Goal: Task Accomplishment & Management: Use online tool/utility

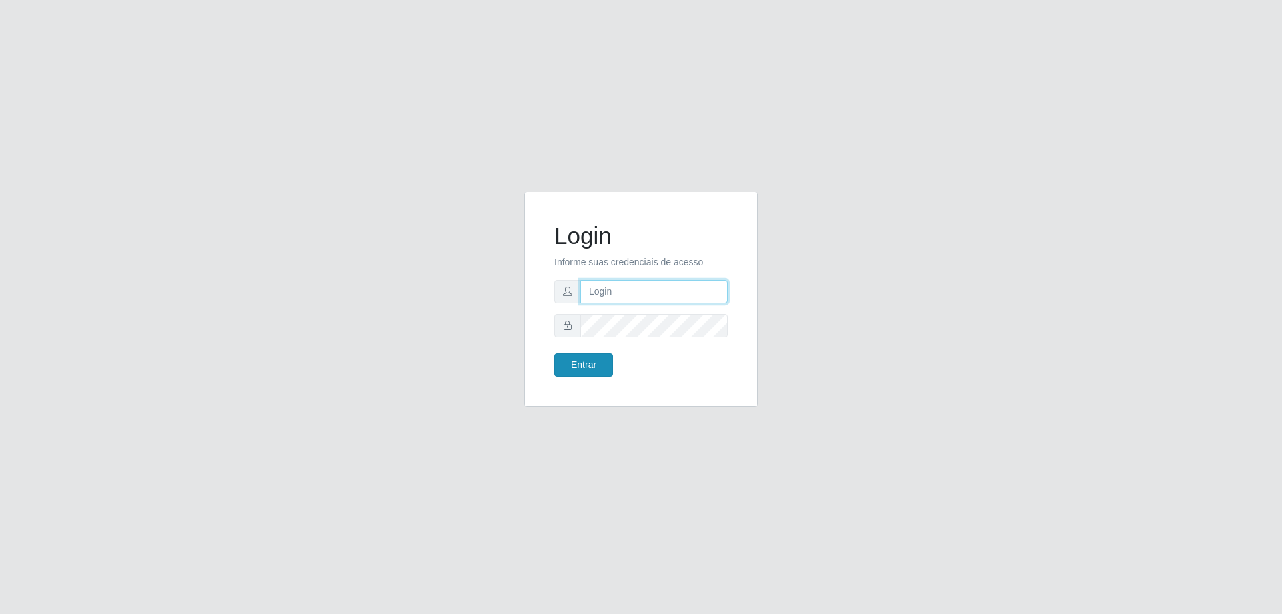
type input "[EMAIL_ADDRESS][DOMAIN_NAME]"
click at [564, 361] on button "Entrar" at bounding box center [583, 364] width 59 height 23
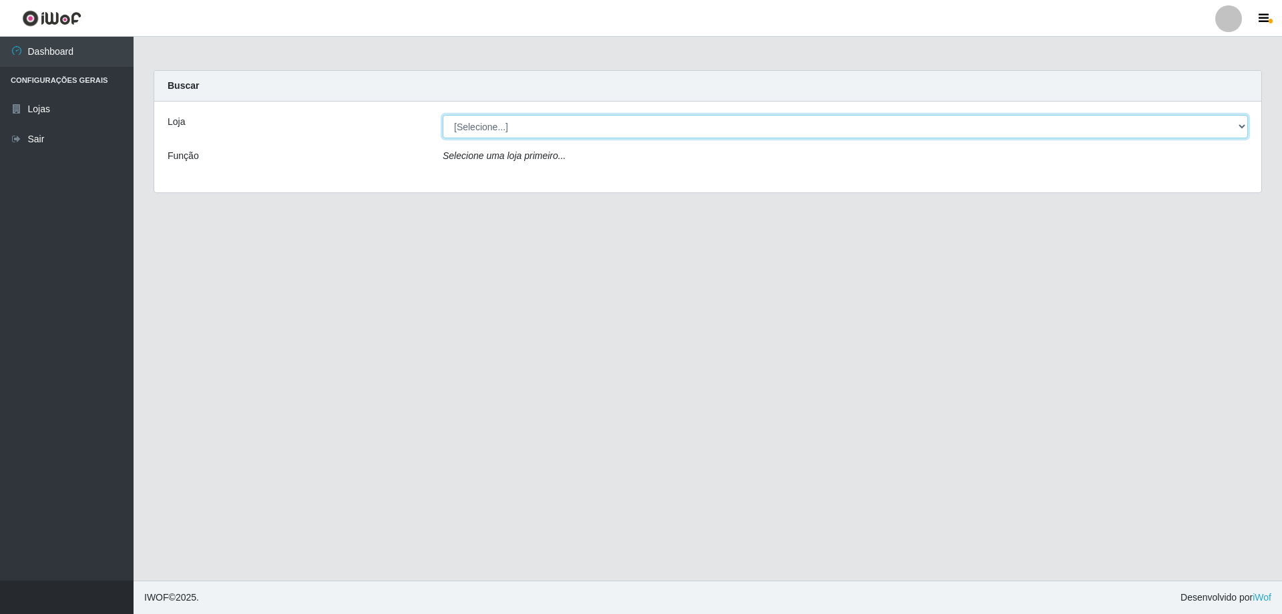
click at [471, 129] on select "[Selecione...] SuperShow Bis - [GEOGRAPHIC_DATA]" at bounding box center [845, 126] width 805 height 23
select select "59"
click at [443, 115] on select "[Selecione...] SuperShow Bis - [GEOGRAPHIC_DATA]" at bounding box center [845, 126] width 805 height 23
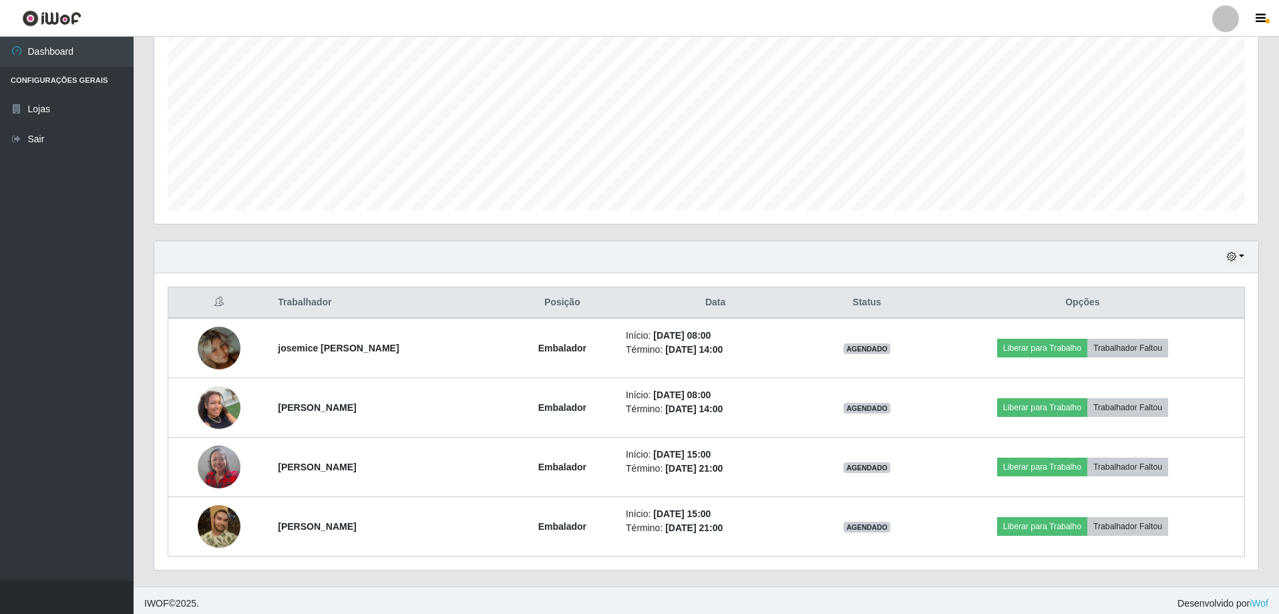
scroll to position [273, 0]
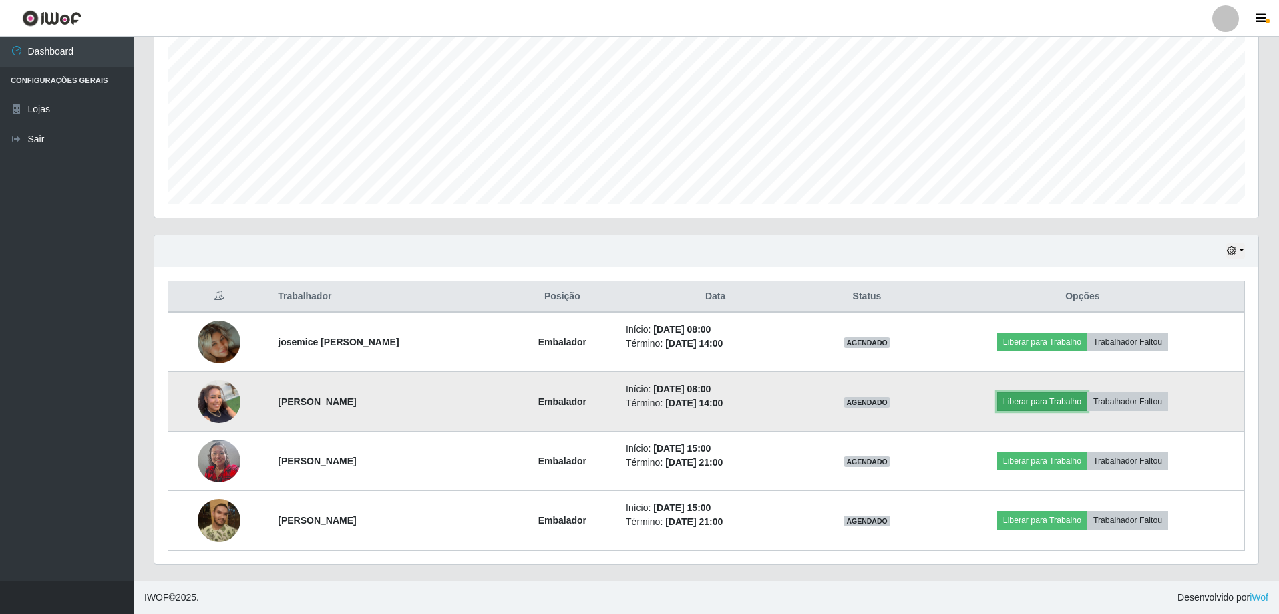
click at [1058, 404] on button "Liberar para Trabalho" at bounding box center [1042, 401] width 90 height 19
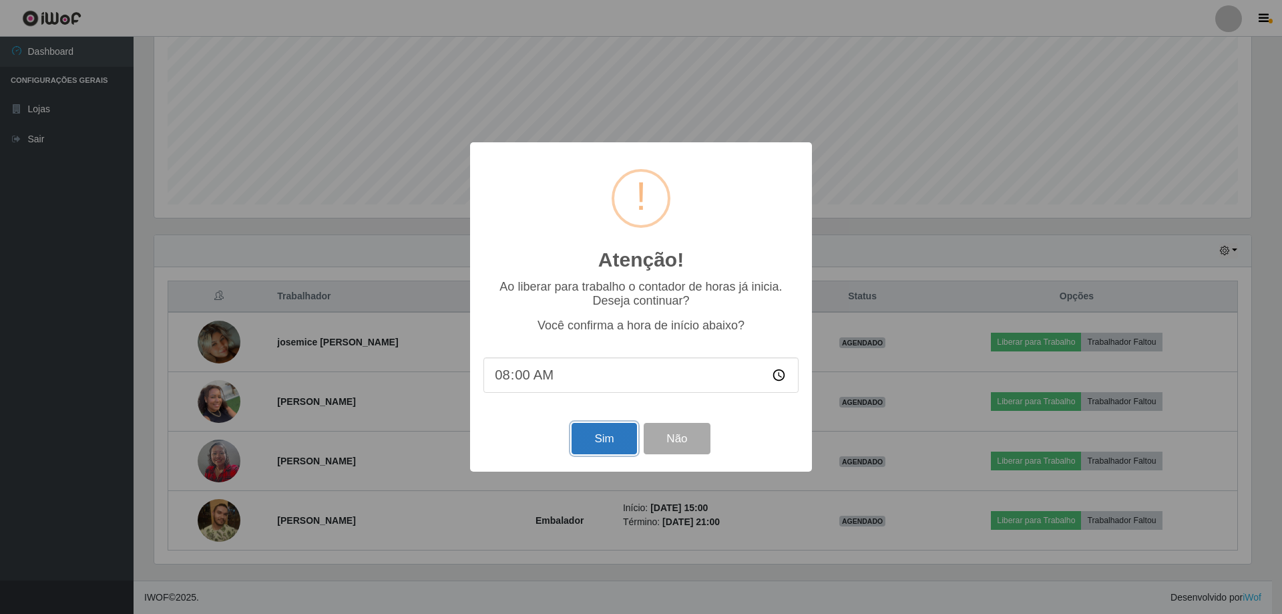
click at [620, 436] on button "Sim" at bounding box center [604, 438] width 65 height 31
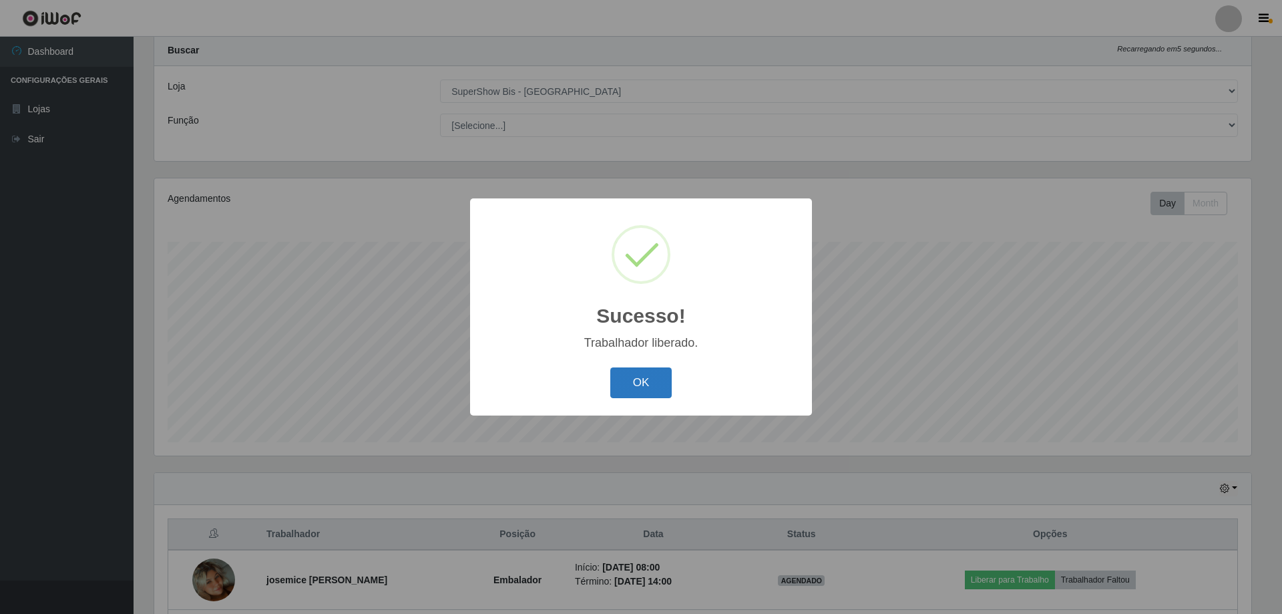
click at [643, 385] on button "OK" at bounding box center [641, 382] width 62 height 31
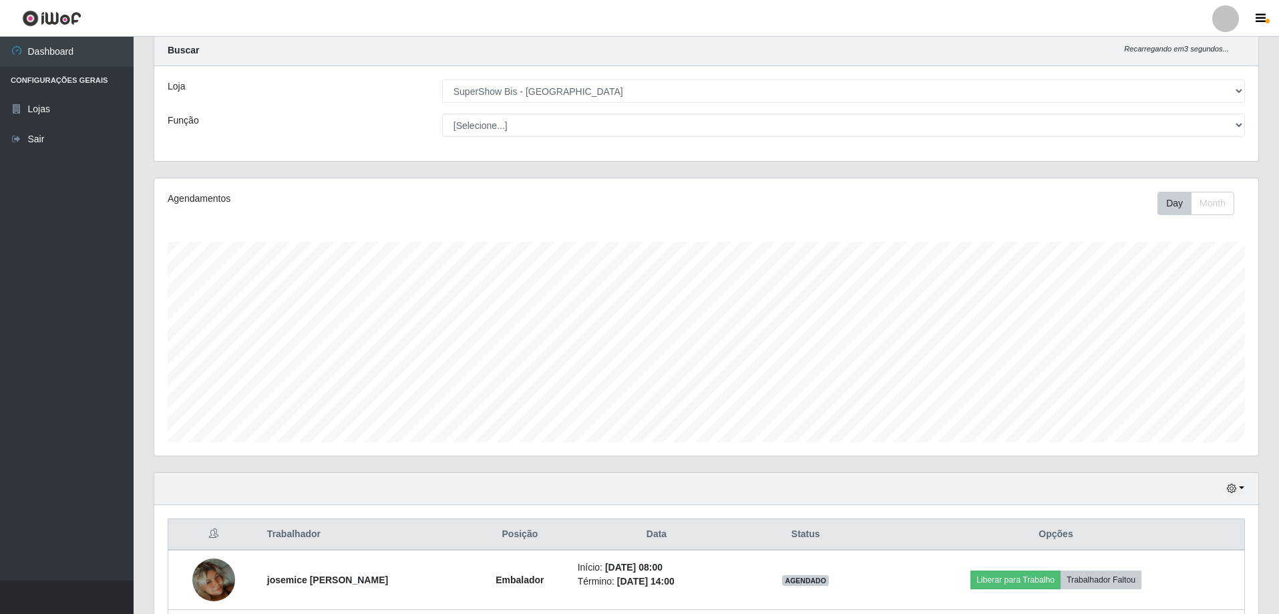
scroll to position [236, 0]
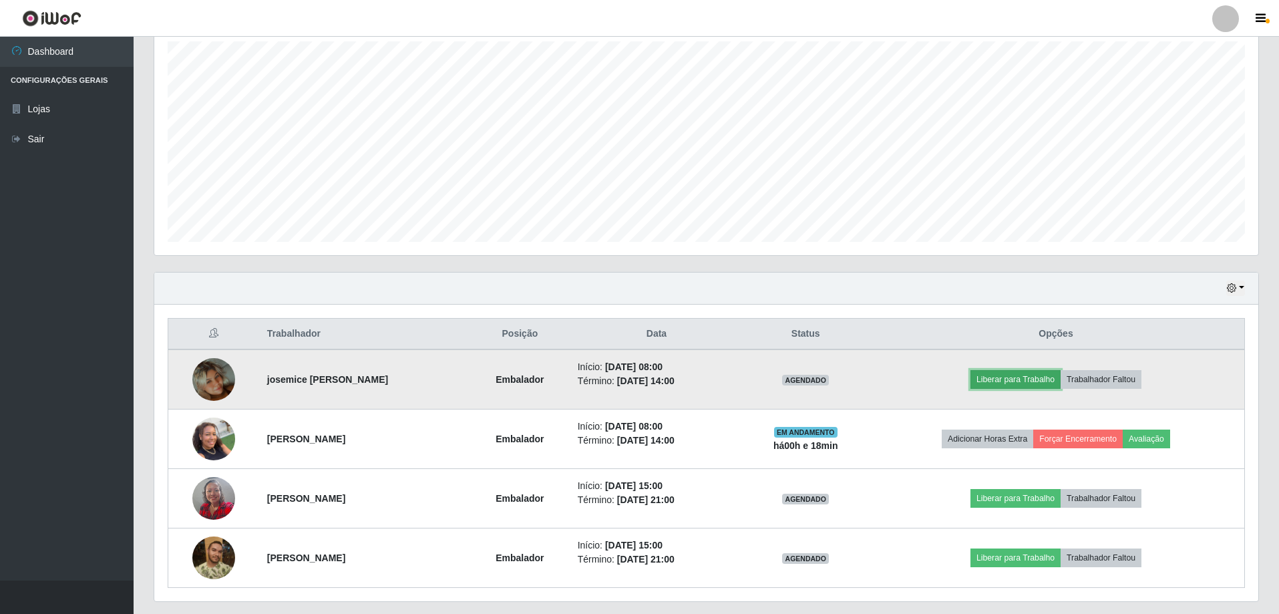
click at [1026, 381] on button "Liberar para Trabalho" at bounding box center [1015, 379] width 90 height 19
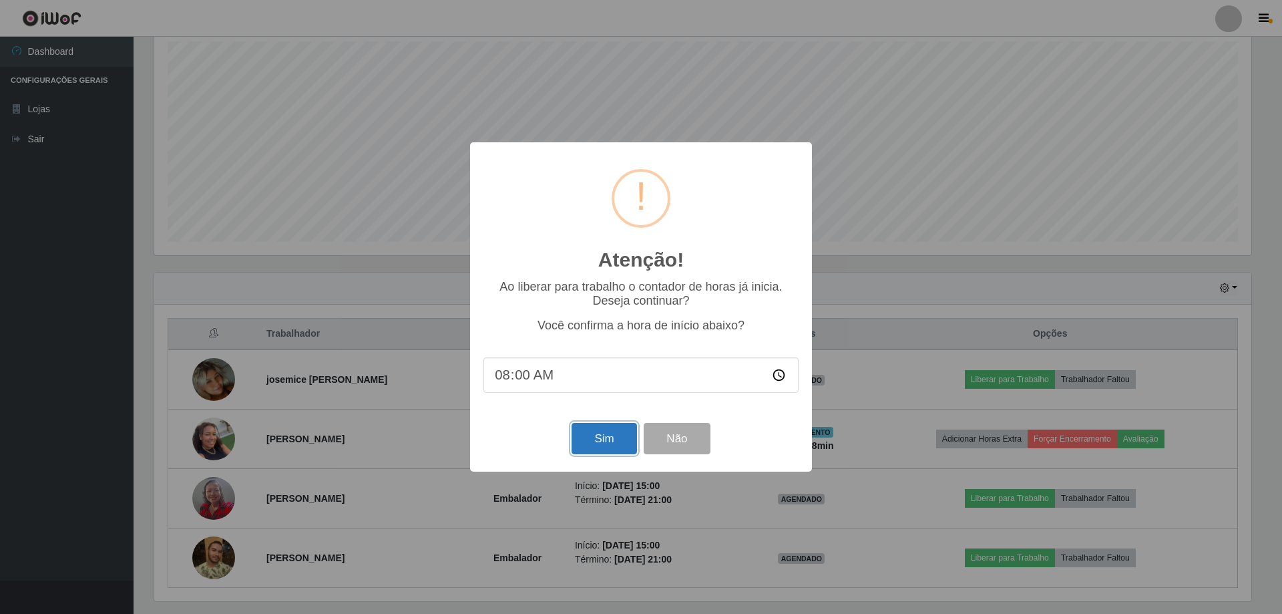
click at [602, 445] on button "Sim" at bounding box center [604, 438] width 65 height 31
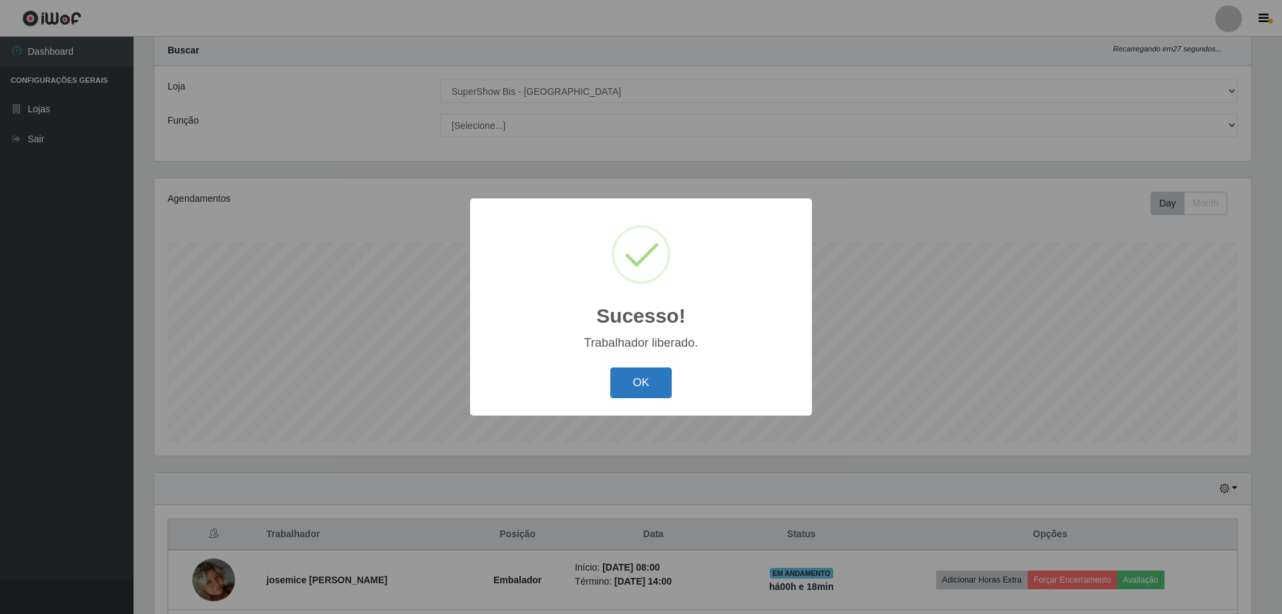
click at [650, 391] on button "OK" at bounding box center [641, 382] width 62 height 31
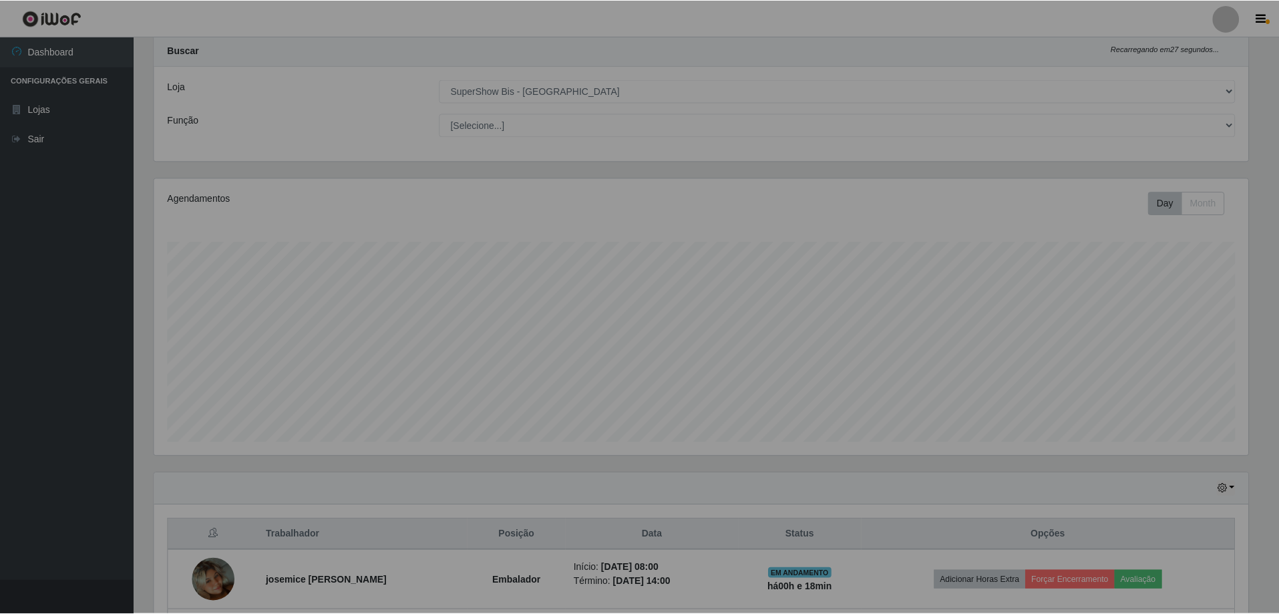
scroll to position [277, 1104]
